Goal: Task Accomplishment & Management: Manage account settings

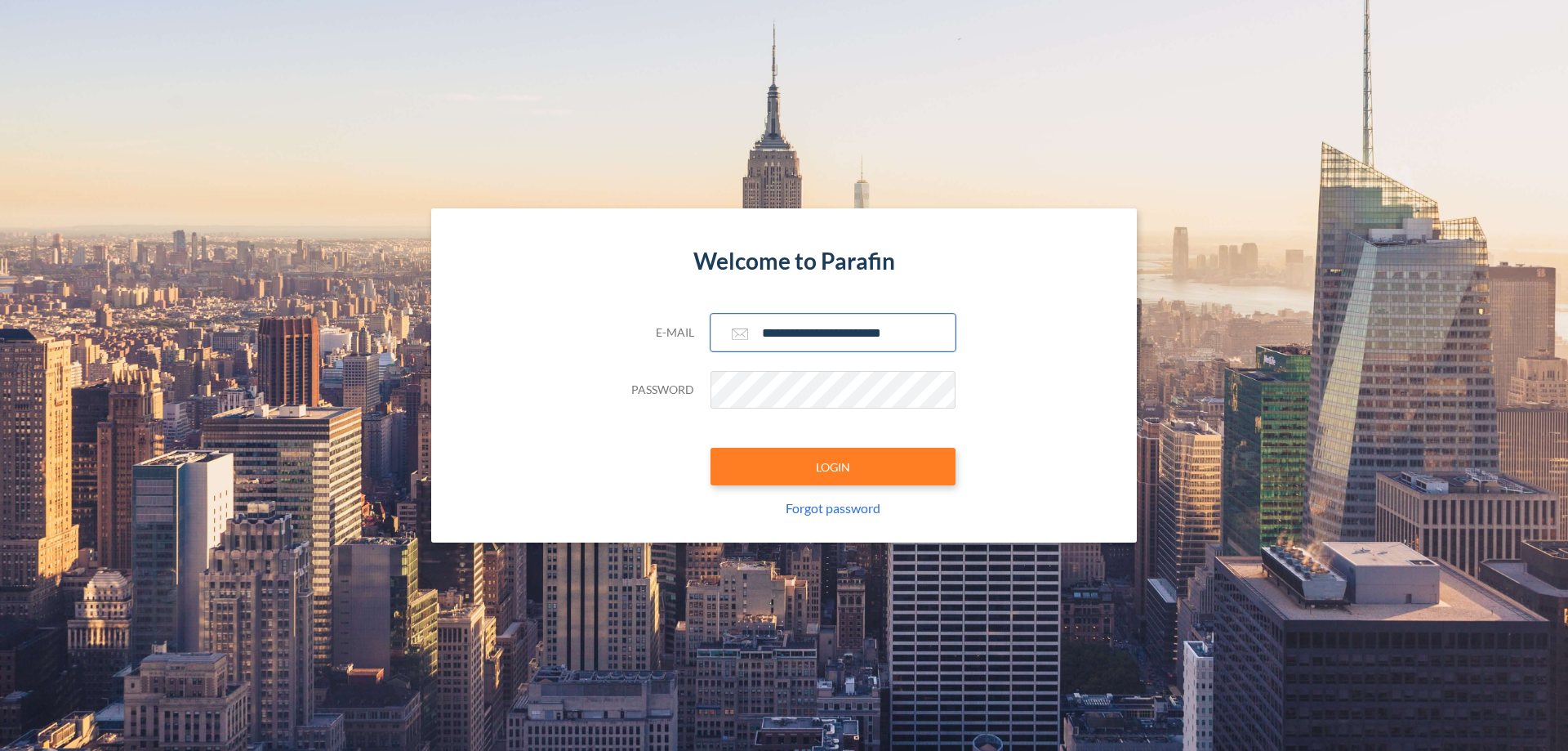
type input "**********"
click at [833, 467] on button "LOGIN" at bounding box center [833, 467] width 245 height 37
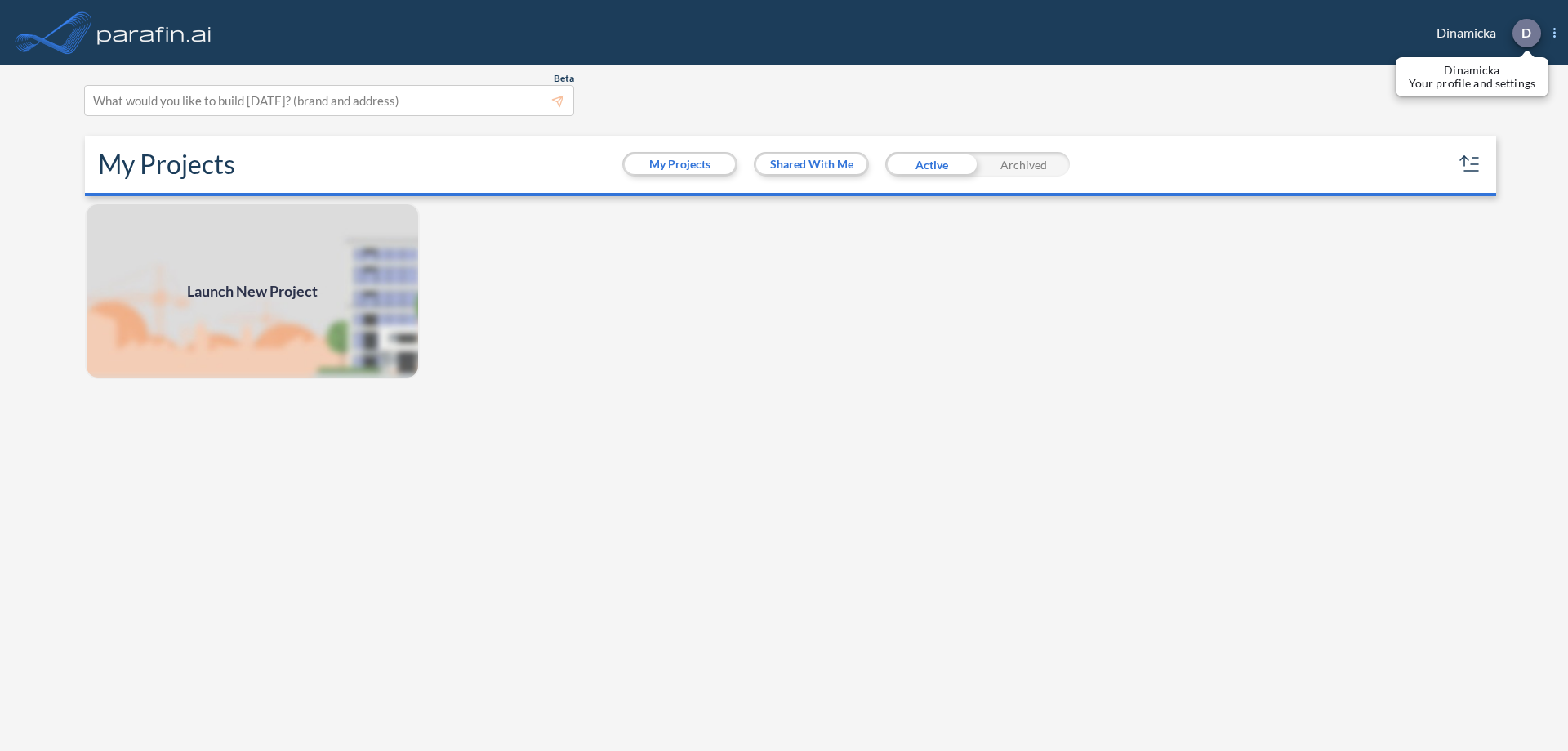
click at [1525, 33] on p "D" at bounding box center [1526, 32] width 10 height 15
